Goal: Task Accomplishment & Management: Use online tool/utility

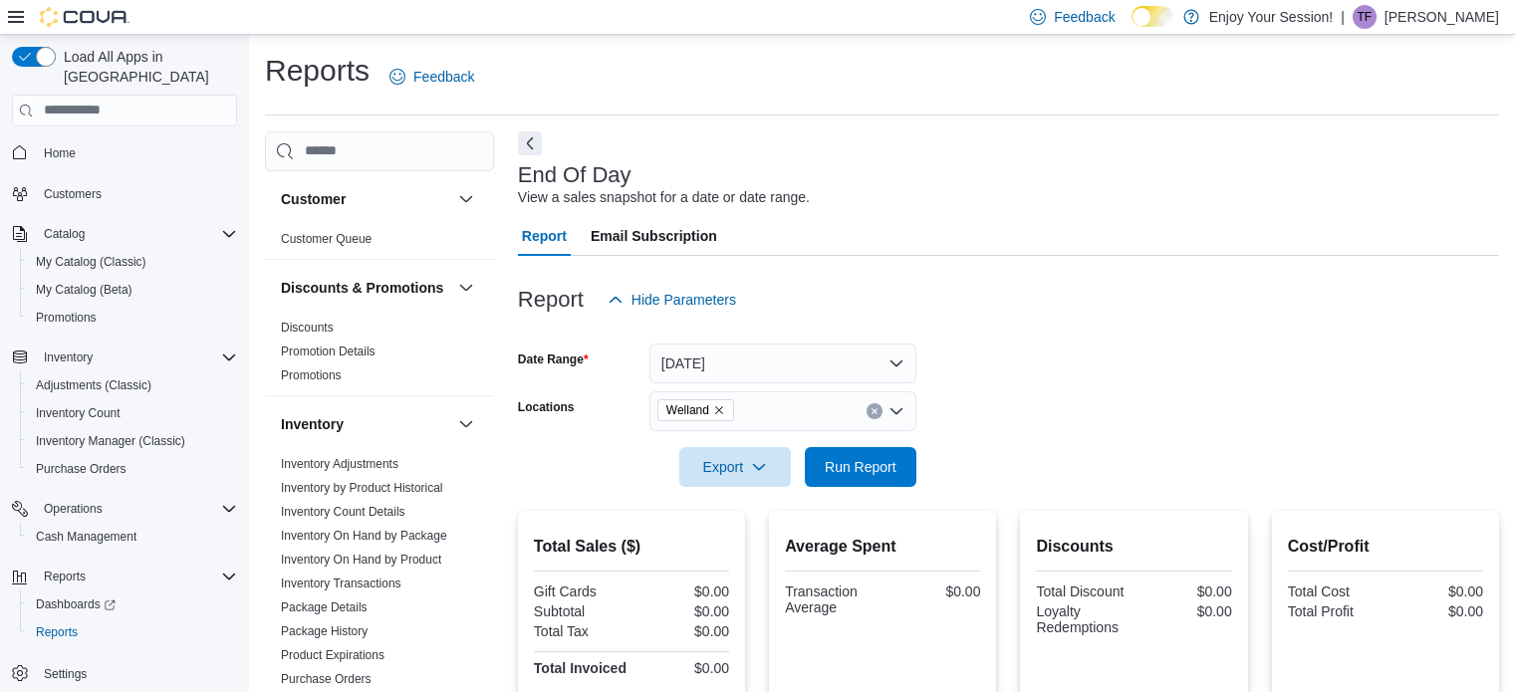
scroll to position [164, 0]
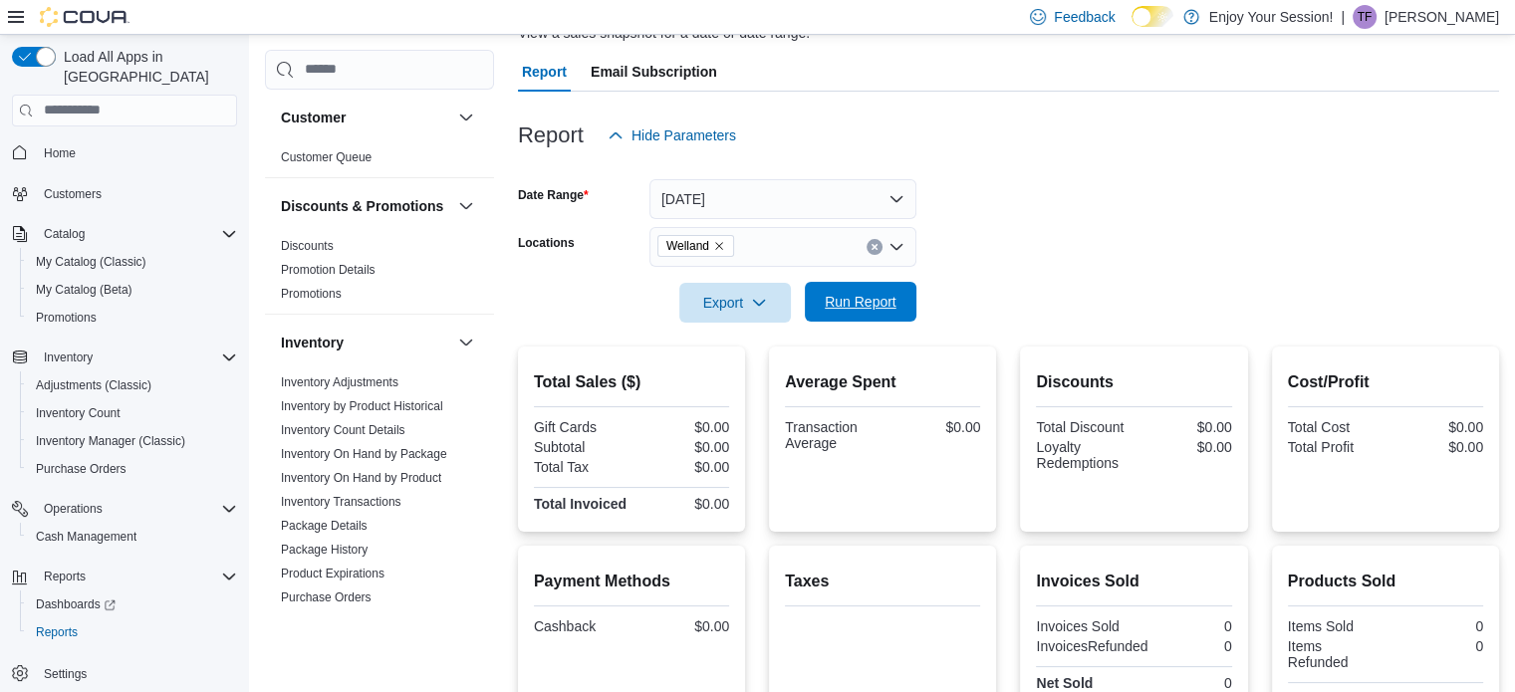
click at [845, 304] on span "Run Report" at bounding box center [861, 302] width 72 height 20
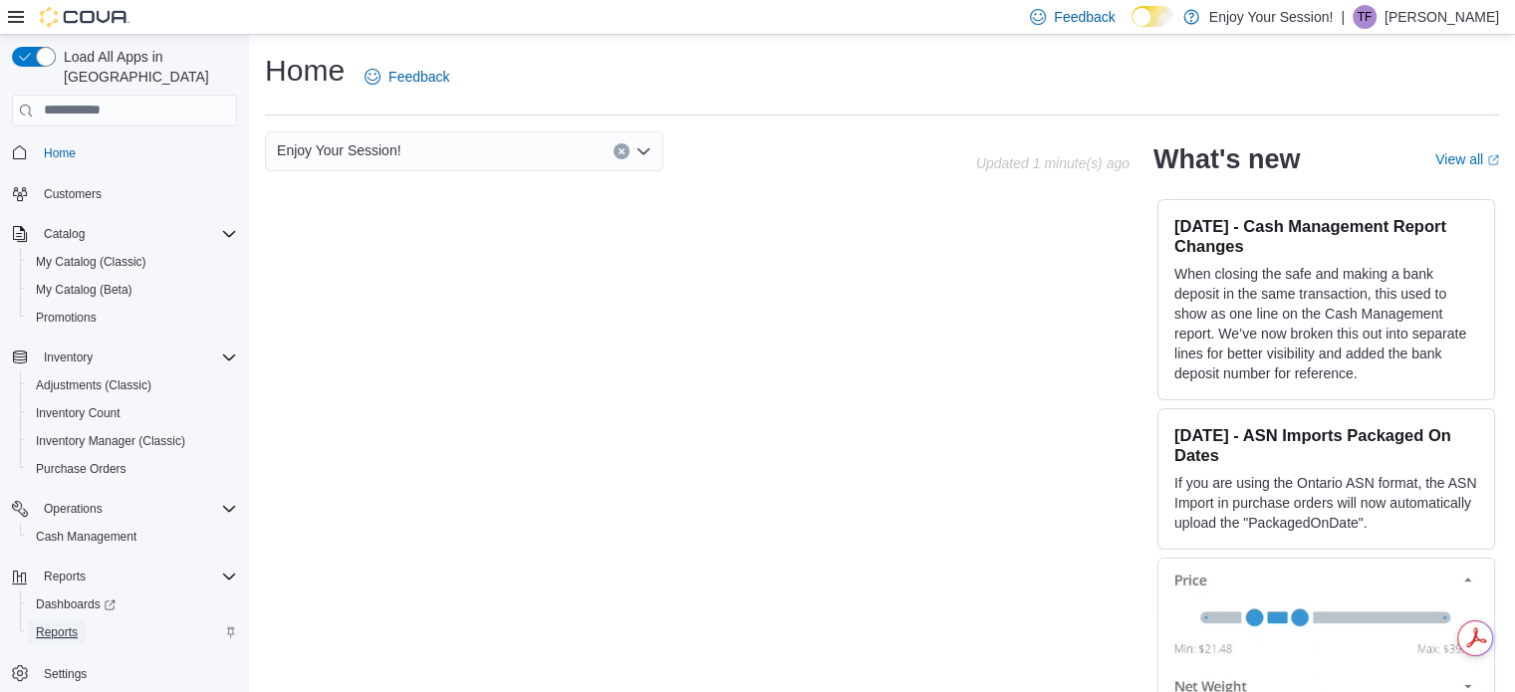
click at [57, 625] on span "Reports" at bounding box center [57, 633] width 42 height 16
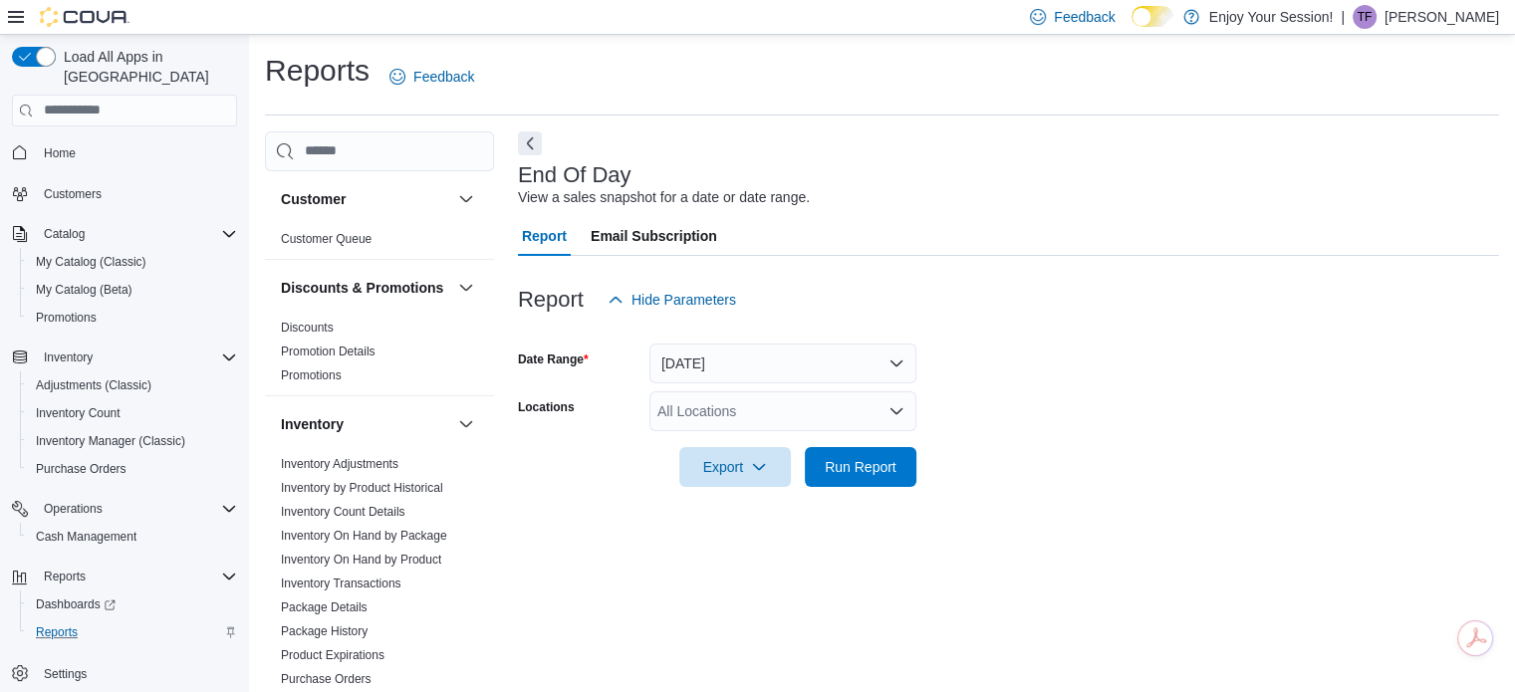
scroll to position [13, 0]
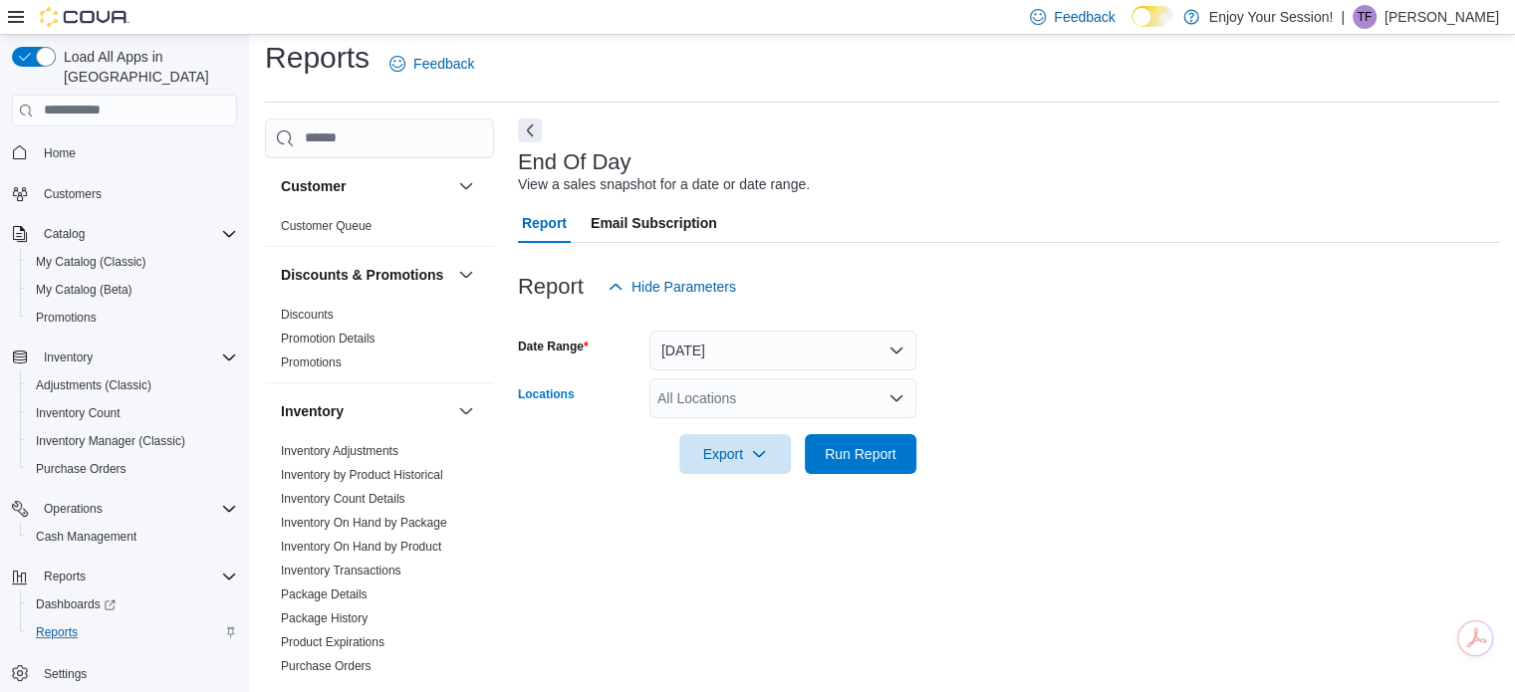
click at [682, 393] on div "All Locations" at bounding box center [783, 399] width 267 height 40
type input "***"
click at [713, 430] on span "Welland" at bounding box center [717, 432] width 50 height 20
click at [1084, 399] on form "Date Range Today Locations Welland Export Run Report" at bounding box center [1008, 390] width 981 height 167
click at [853, 462] on span "Run Report" at bounding box center [861, 453] width 88 height 40
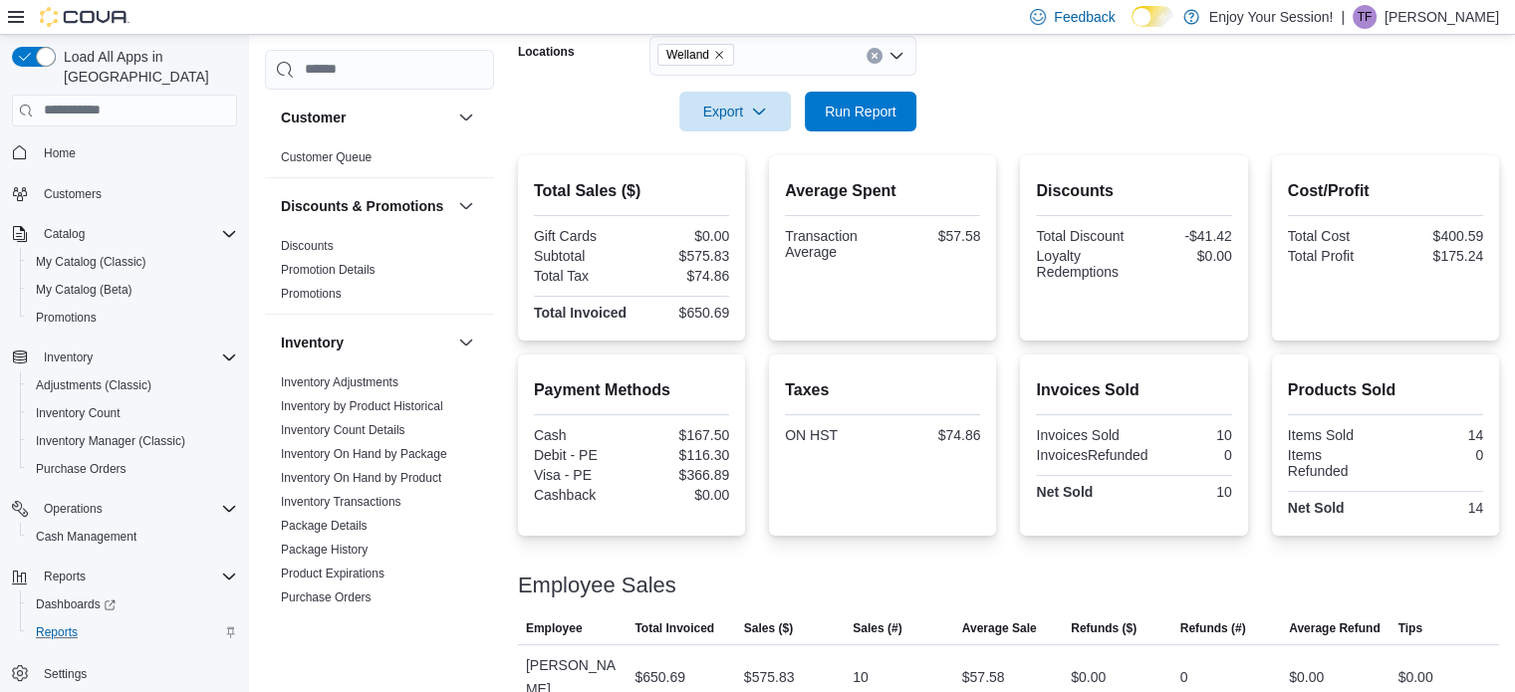
scroll to position [365, 0]
